Goal: Task Accomplishment & Management: Manage account settings

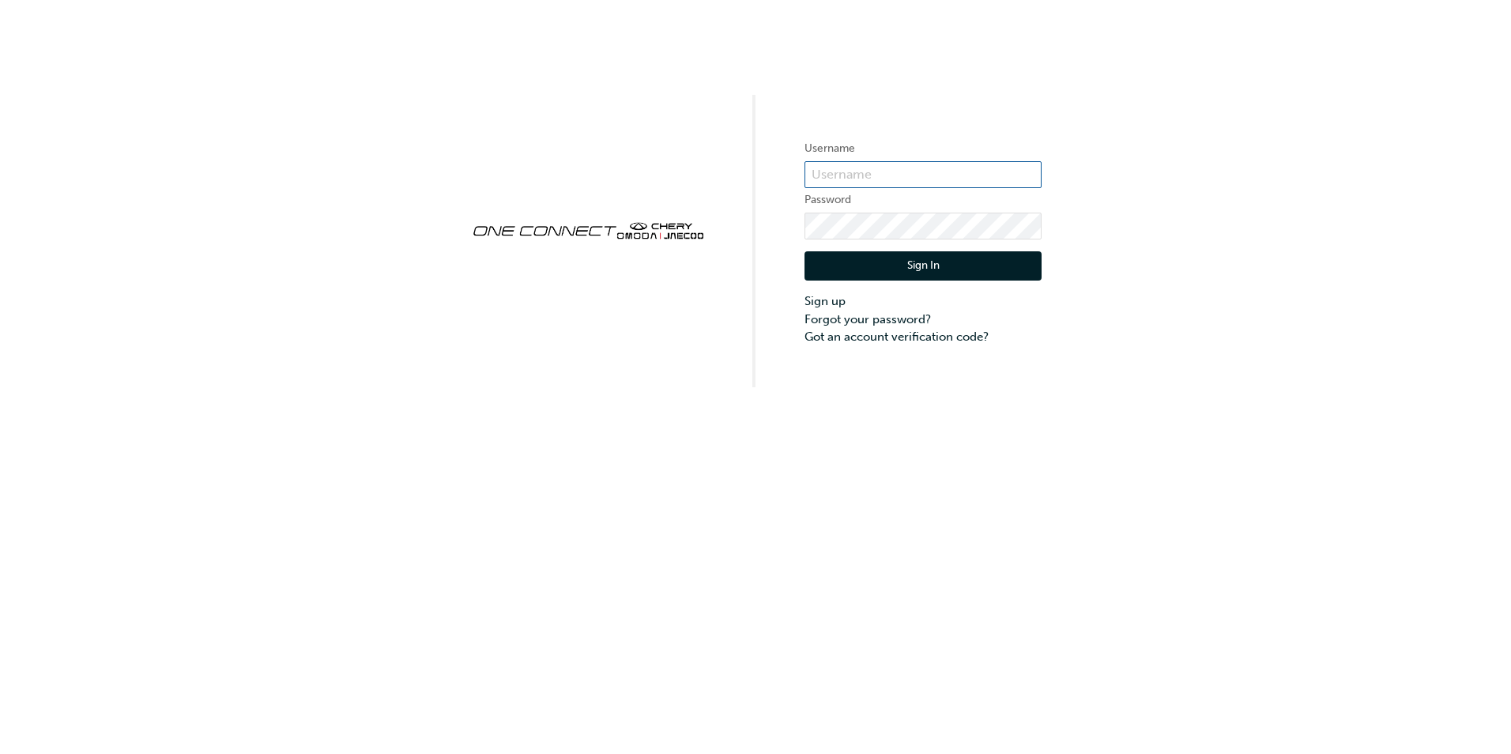
click at [895, 168] on input "text" at bounding box center [923, 174] width 237 height 27
click at [893, 167] on input "text" at bounding box center [923, 174] width 237 height 27
type input "OJAU163"
click at [902, 260] on button "Sign In" at bounding box center [923, 266] width 237 height 30
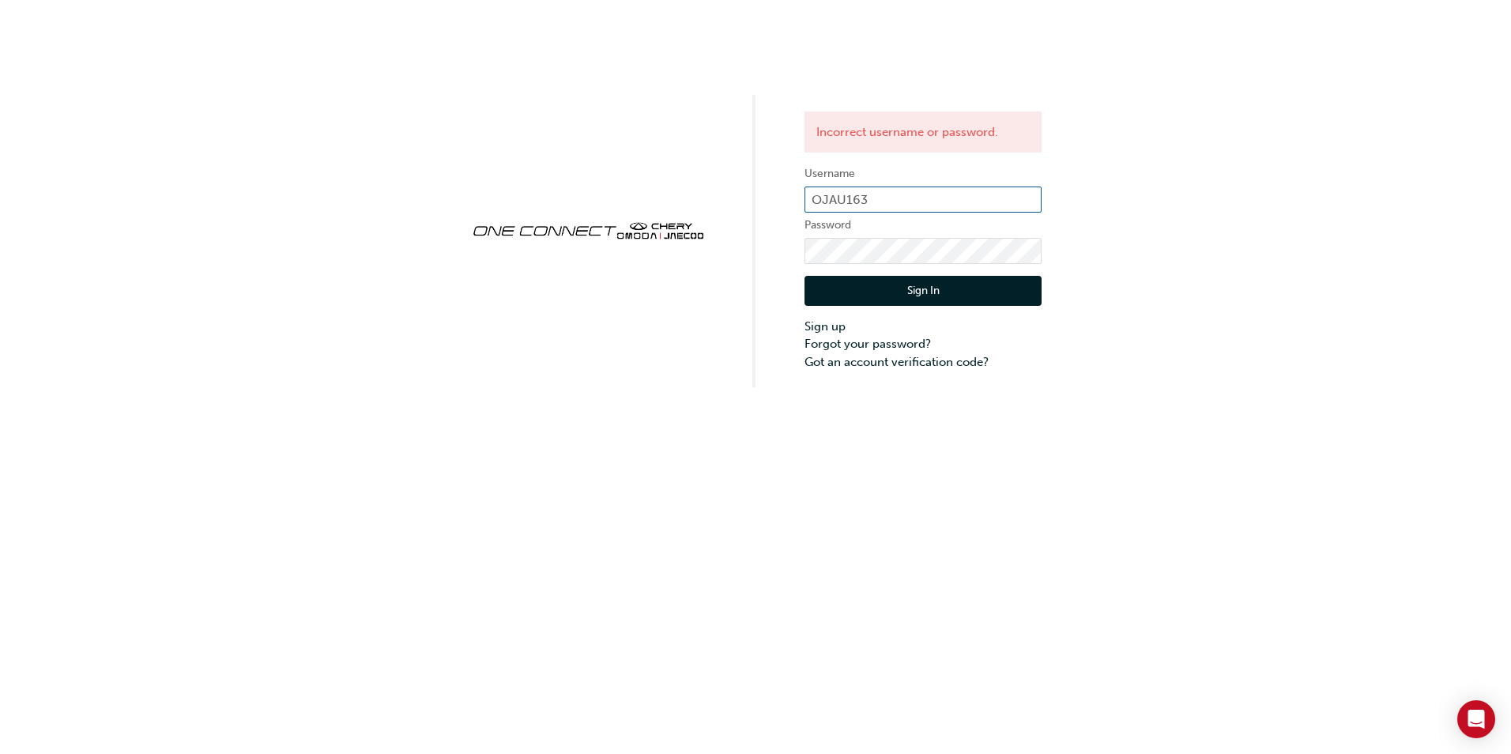
click at [880, 194] on input "OJAU163" at bounding box center [923, 200] width 237 height 27
click at [911, 156] on div "Incorrect username or password. Username OJAU163 Password Sign In Sign up Forgo…" at bounding box center [923, 241] width 237 height 260
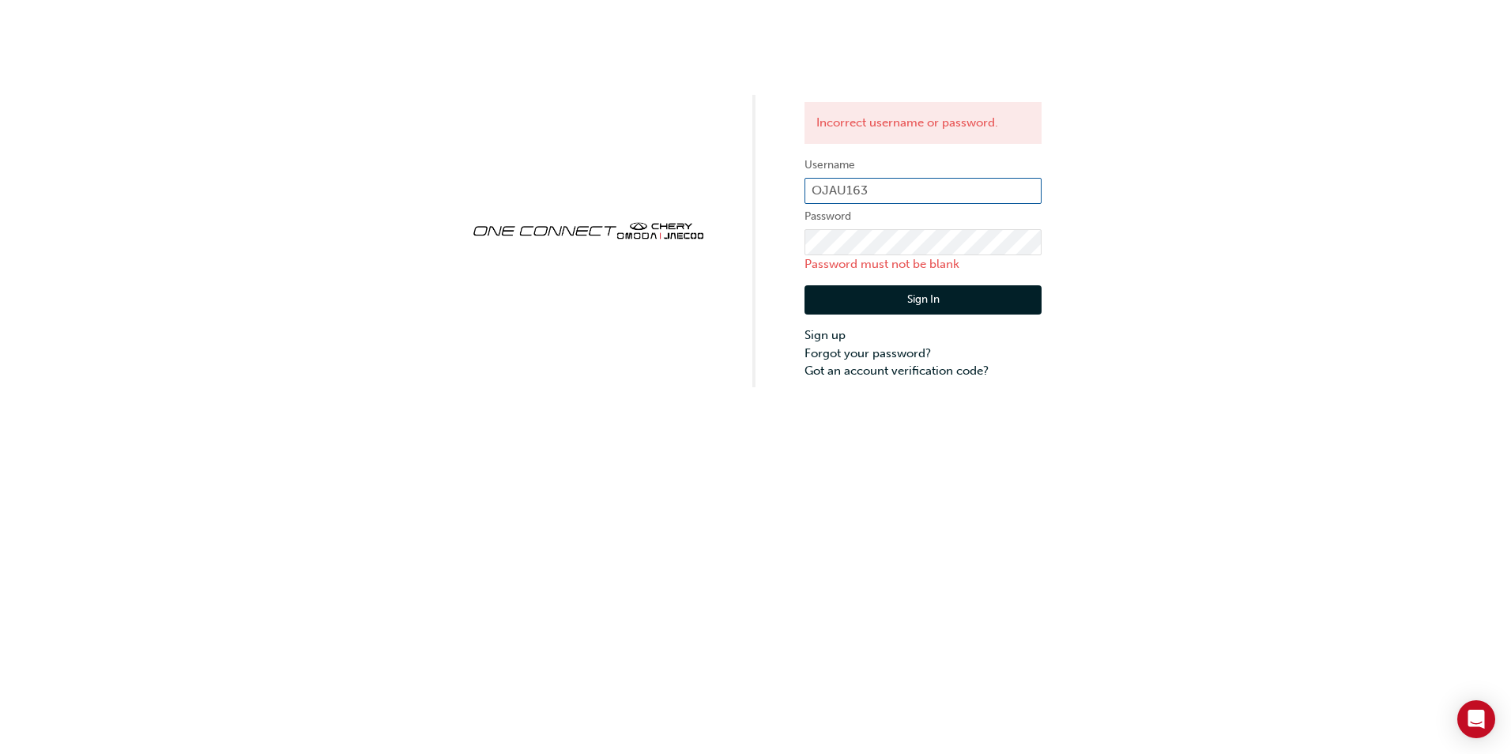
click at [863, 187] on input "OJAU163" at bounding box center [923, 191] width 237 height 27
drag, startPoint x: 876, startPoint y: 183, endPoint x: 805, endPoint y: 186, distance: 71.2
click at [805, 186] on input "OJAU163" at bounding box center [923, 191] width 237 height 27
click at [1076, 376] on div "Incorrect username or password. Username OJAU163 Password Password must not be …" at bounding box center [755, 193] width 1511 height 387
click at [887, 356] on link "Forgot your password?" at bounding box center [923, 354] width 237 height 18
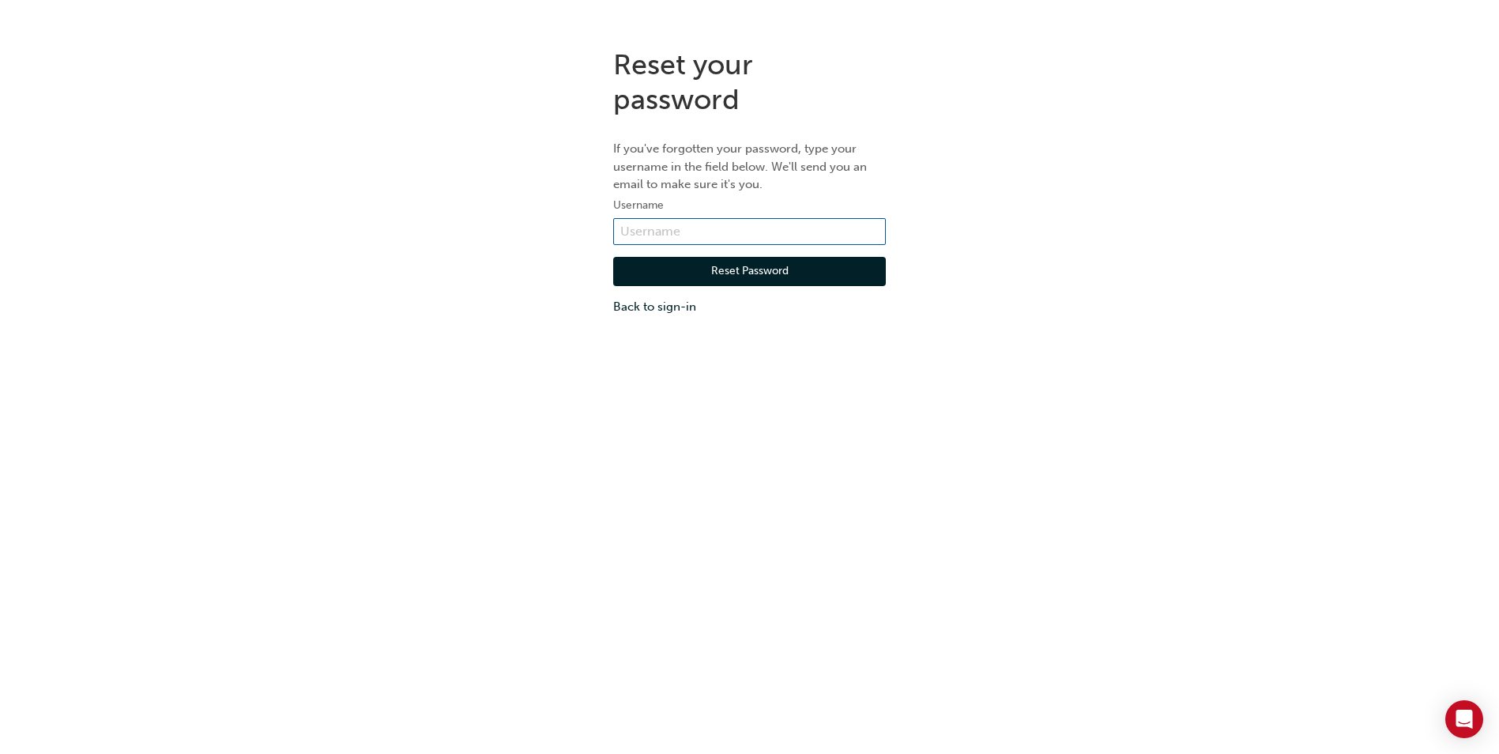
click at [687, 225] on input "text" at bounding box center [749, 231] width 273 height 27
paste input "OJAU163"
type input "OJAU163"
click at [1125, 318] on div "Reset your password If you've forgotten your password, type your username in th…" at bounding box center [749, 182] width 1499 height 292
click at [771, 269] on button "Reset Password" at bounding box center [749, 272] width 273 height 30
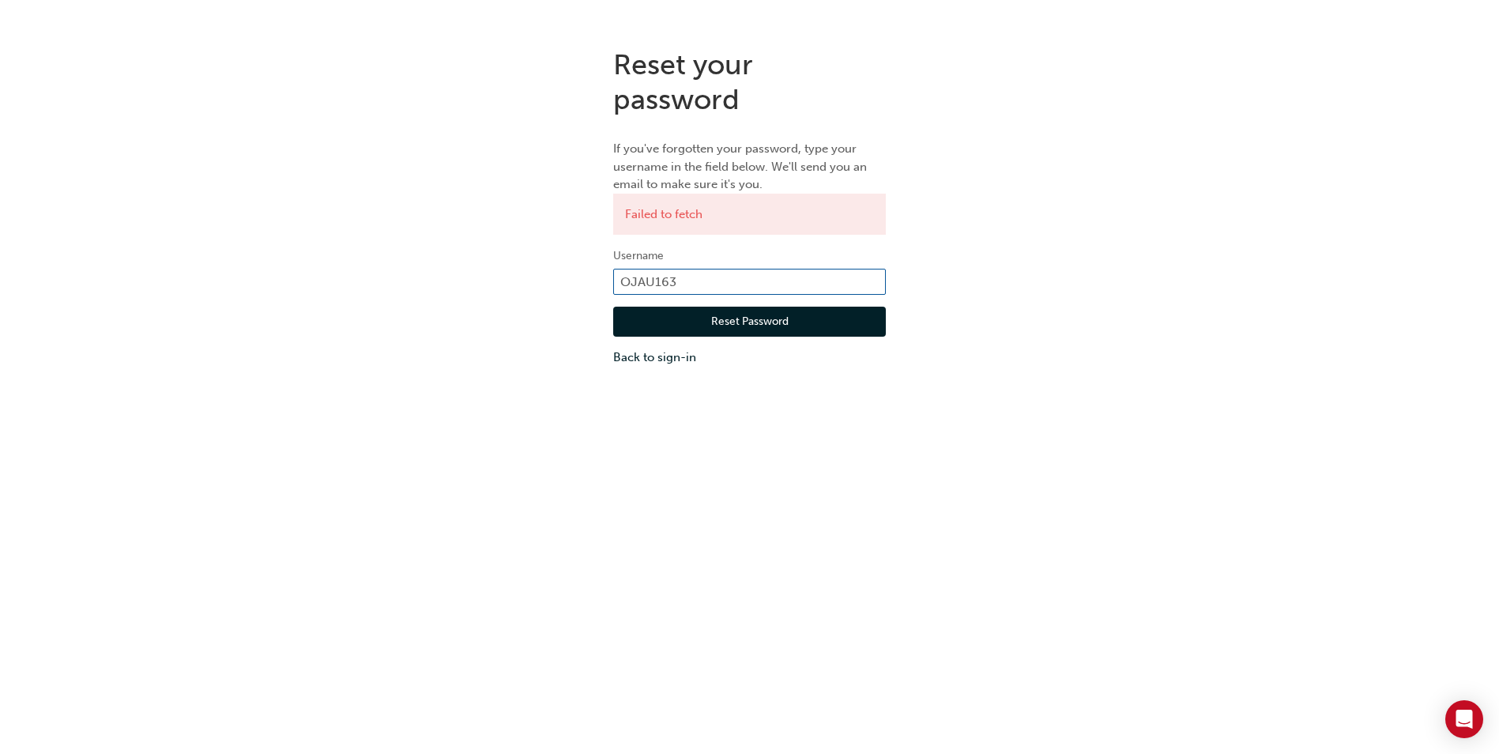
click at [677, 279] on input "OJAU163" at bounding box center [749, 282] width 273 height 27
type input "O"
type input "[EMAIL_ADDRESS][DOMAIN_NAME]"
click at [732, 324] on button "Reset Password" at bounding box center [749, 322] width 273 height 30
